Goal: Information Seeking & Learning: Check status

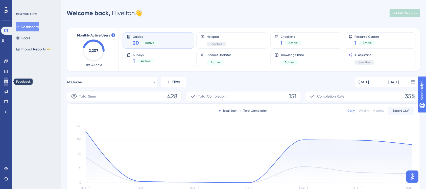
click at [6, 81] on icon at bounding box center [6, 81] width 4 height 4
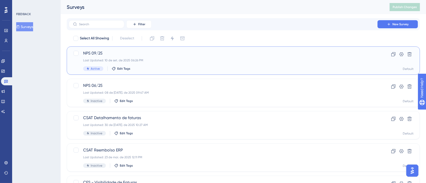
click at [199, 58] on div "NPS 09/25 Last Updated: 10 de set. de 2025 06:26 PM Active Edit Tags" at bounding box center [223, 60] width 280 height 21
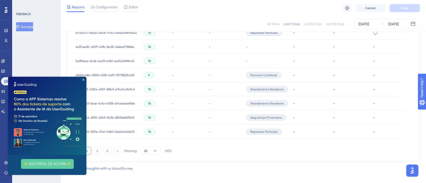
scroll to position [354, 0]
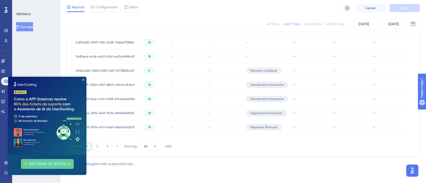
click at [82, 78] on img at bounding box center [47, 116] width 78 height 78
click at [83, 79] on icon "Close Preview" at bounding box center [83, 80] width 2 height 2
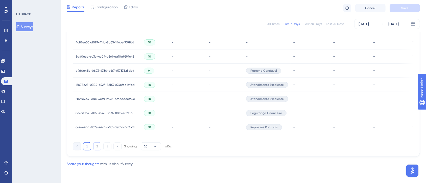
click at [98, 147] on button "2" at bounding box center [97, 147] width 8 height 8
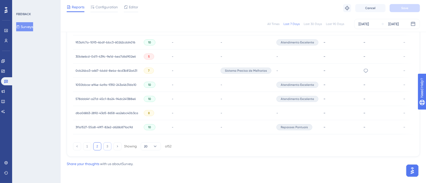
click at [106, 148] on button "3" at bounding box center [107, 147] width 8 height 8
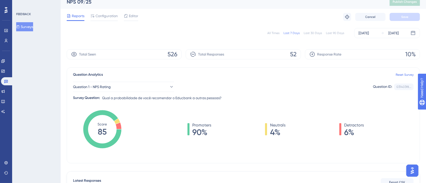
scroll to position [0, 0]
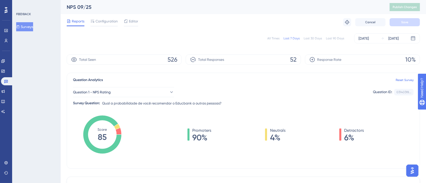
click at [73, 18] on span "Reports" at bounding box center [78, 21] width 13 height 6
click at [24, 24] on button "Surveys" at bounding box center [24, 26] width 17 height 9
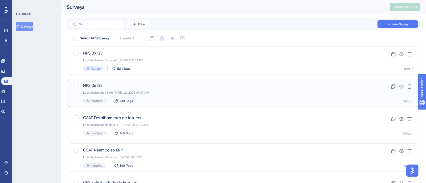
click at [134, 84] on span "NPS 06/25" at bounding box center [223, 86] width 280 height 6
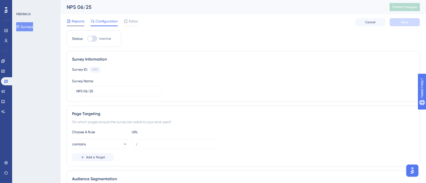
click at [78, 22] on span "Reports" at bounding box center [78, 21] width 13 height 6
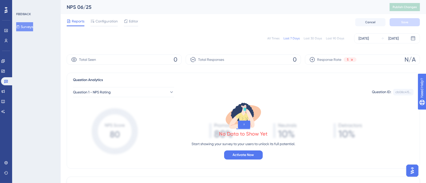
click at [330, 38] on div "Last 90 Days" at bounding box center [335, 38] width 18 height 4
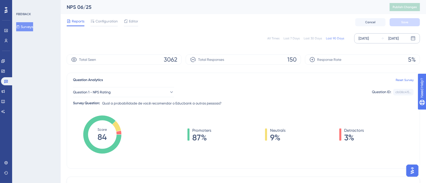
click at [367, 38] on div "[DATE]" at bounding box center [364, 38] width 10 height 6
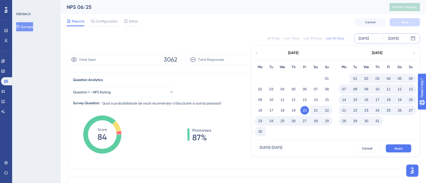
click at [239, 24] on div "Reports Configuration Editor Cancel Save" at bounding box center [243, 22] width 353 height 16
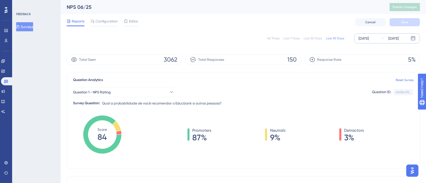
click at [379, 40] on div "[DATE] [DATE]" at bounding box center [387, 38] width 66 height 10
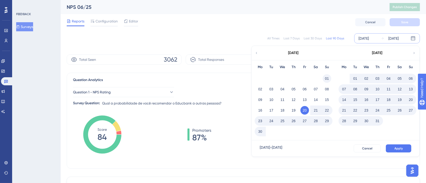
click at [325, 77] on button "01" at bounding box center [327, 78] width 9 height 9
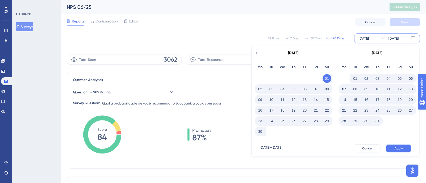
click at [404, 147] on button "Apply" at bounding box center [399, 149] width 26 height 8
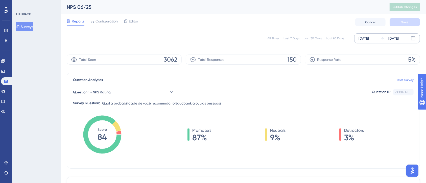
click at [203, 41] on div "All Times Last 7 Days Last 30 Days Last 90 Days [DATE] [DATE]" at bounding box center [243, 38] width 353 height 10
click at [28, 27] on button "Surveys" at bounding box center [24, 26] width 17 height 9
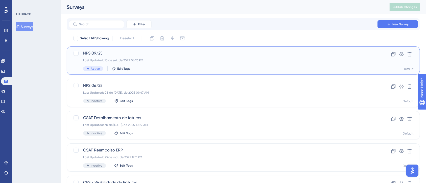
click at [90, 52] on span "NPS 09/25" at bounding box center [223, 53] width 280 height 6
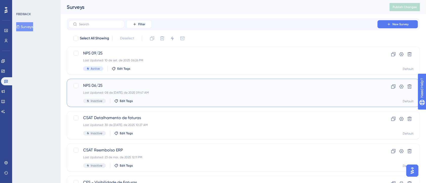
click at [118, 84] on span "NPS 06/25" at bounding box center [223, 86] width 280 height 6
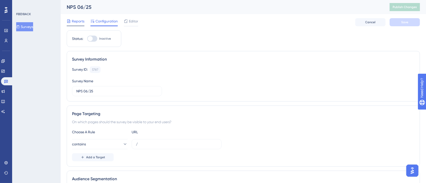
click at [77, 23] on span "Reports" at bounding box center [78, 21] width 13 height 6
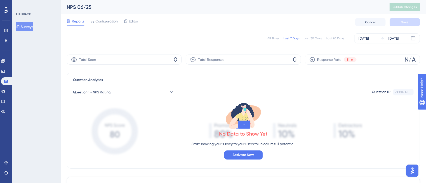
click at [334, 37] on div "Last 90 Days" at bounding box center [335, 38] width 18 height 4
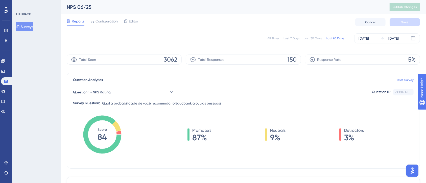
click at [28, 26] on button "Surveys" at bounding box center [24, 26] width 17 height 9
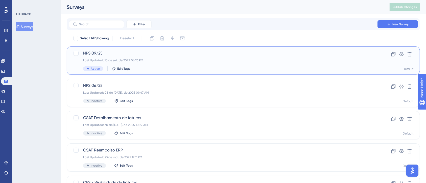
click at [104, 54] on span "NPS 09/25" at bounding box center [223, 53] width 280 height 6
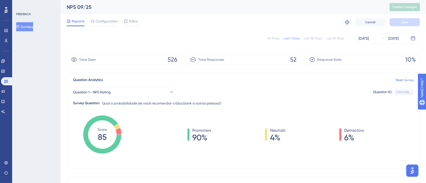
click at [198, 31] on div "All Times Last 7 Days Last 30 Days Last 90 Days [DATE] [DATE]" at bounding box center [243, 38] width 353 height 16
